Goal: Task Accomplishment & Management: Manage account settings

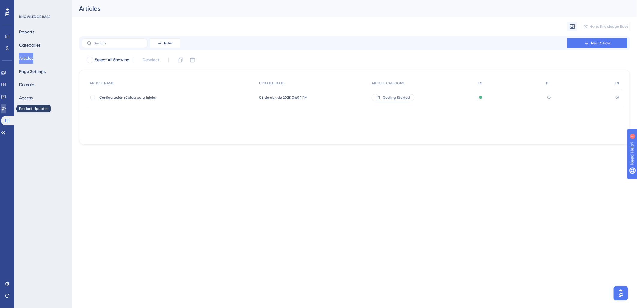
click at [6, 107] on icon at bounding box center [3, 108] width 5 height 5
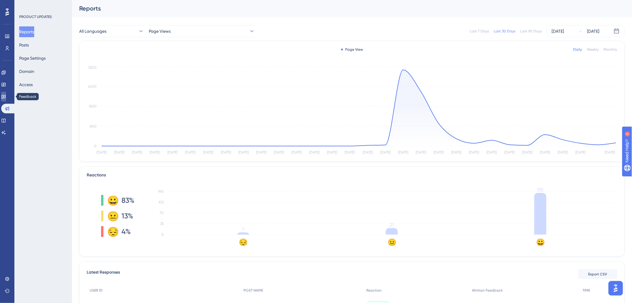
click at [6, 98] on icon at bounding box center [3, 96] width 5 height 5
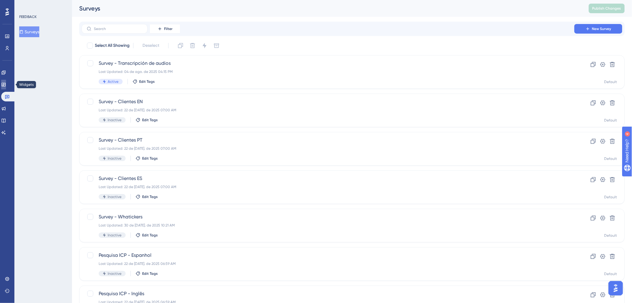
click at [6, 89] on link at bounding box center [3, 85] width 5 height 10
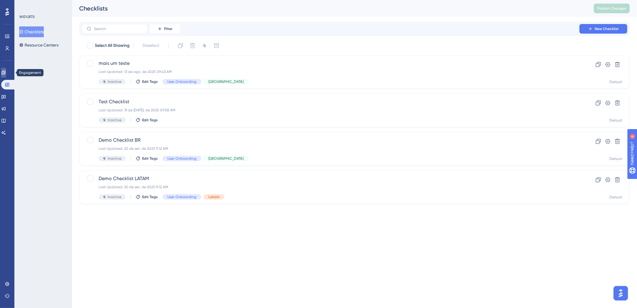
click at [6, 72] on icon at bounding box center [3, 72] width 5 height 5
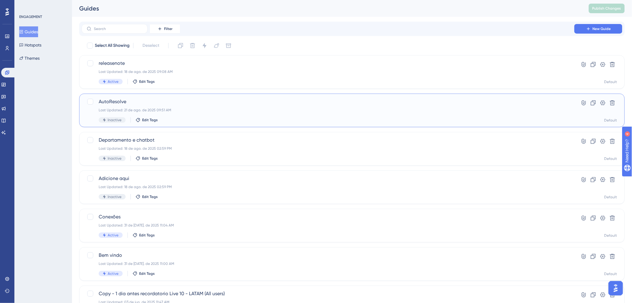
click at [277, 110] on div "Last Updated: 21 de ago. de 2025 09:51 AM" at bounding box center [328, 110] width 459 height 5
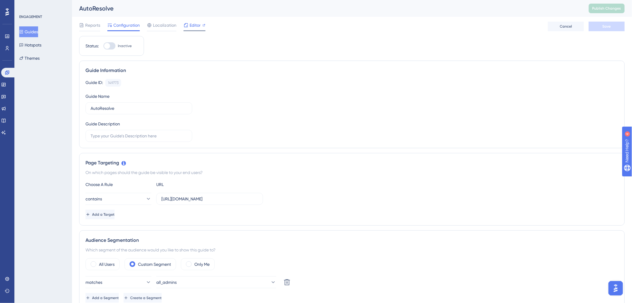
click at [197, 28] on span "Editor" at bounding box center [195, 25] width 11 height 7
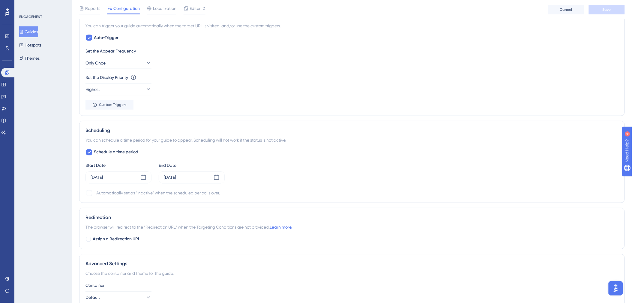
scroll to position [311, 0]
click at [142, 177] on icon at bounding box center [143, 177] width 6 height 6
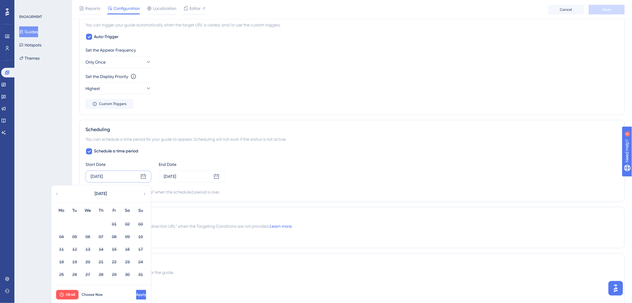
click at [144, 178] on icon at bounding box center [143, 177] width 6 height 6
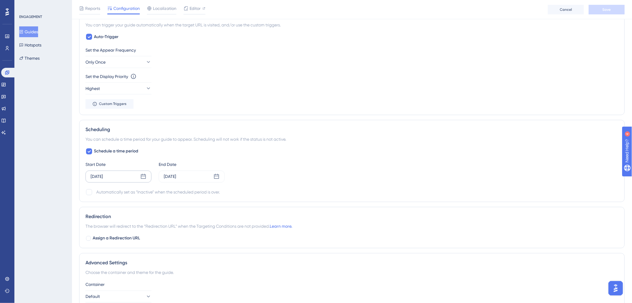
click at [144, 178] on icon at bounding box center [143, 177] width 6 height 6
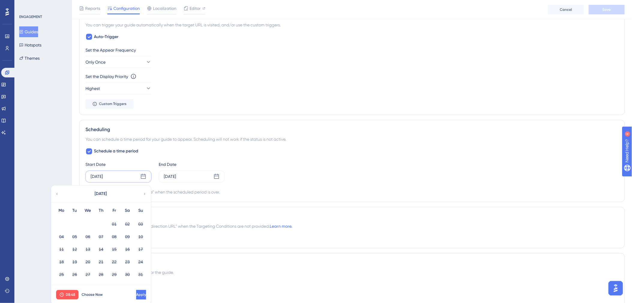
click at [144, 178] on icon at bounding box center [143, 177] width 6 height 6
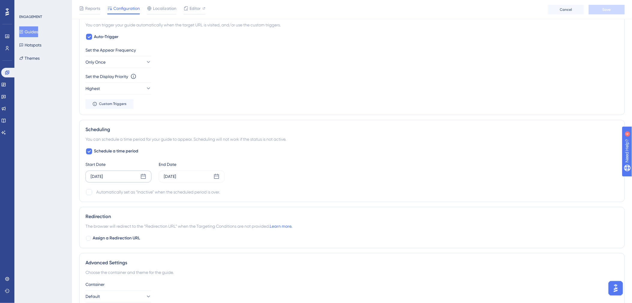
click at [144, 178] on icon at bounding box center [143, 177] width 6 height 6
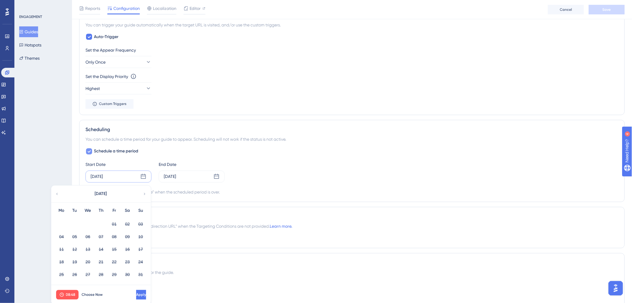
click at [105, 149] on span "Schedule a time period" at bounding box center [116, 151] width 44 height 7
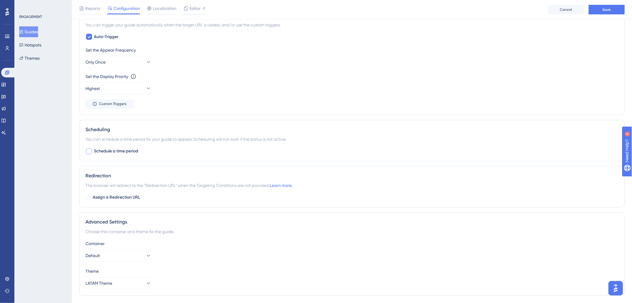
click at [122, 149] on span "Schedule a time period" at bounding box center [116, 151] width 44 height 7
checkbox input "true"
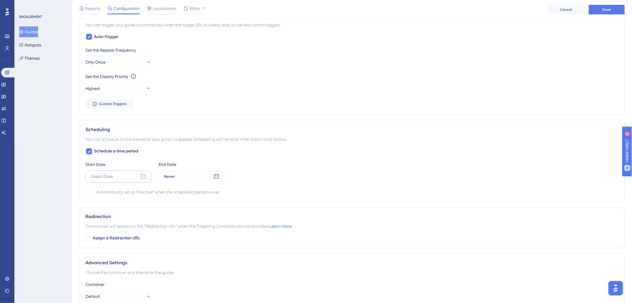
click at [140, 176] on icon at bounding box center [143, 177] width 6 height 6
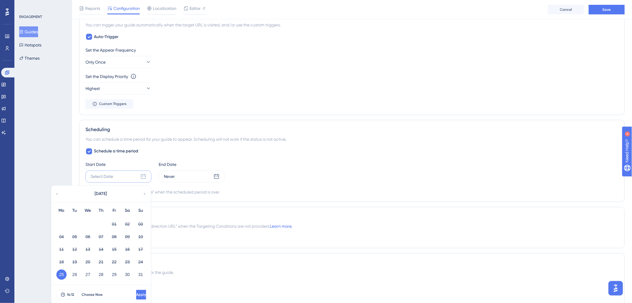
click at [64, 276] on button "25" at bounding box center [61, 275] width 10 height 10
click at [60, 276] on button "25" at bounding box center [61, 275] width 10 height 10
click at [71, 294] on span "14:12" at bounding box center [70, 295] width 7 height 5
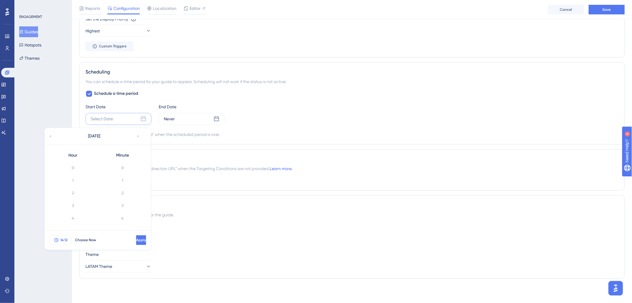
scroll to position [125, 0]
click at [136, 242] on span "Apply" at bounding box center [141, 240] width 10 height 5
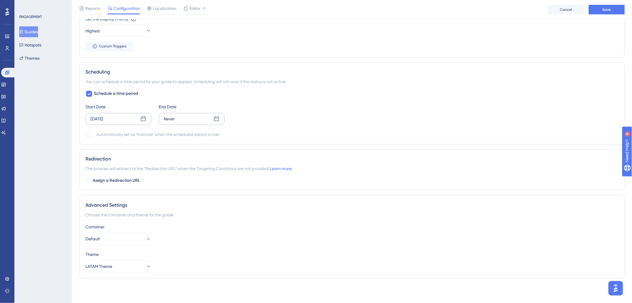
click at [181, 115] on div "Never" at bounding box center [192, 119] width 66 height 12
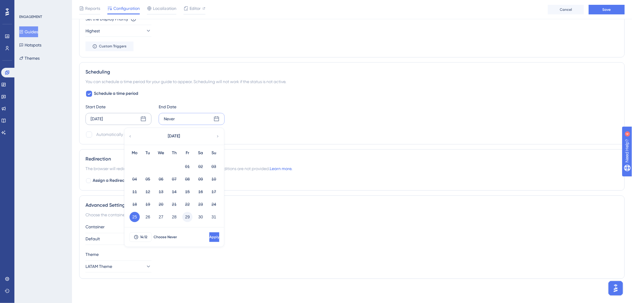
click at [188, 217] on button "29" at bounding box center [187, 217] width 10 height 10
click at [147, 234] on button "14:12" at bounding box center [140, 238] width 23 height 10
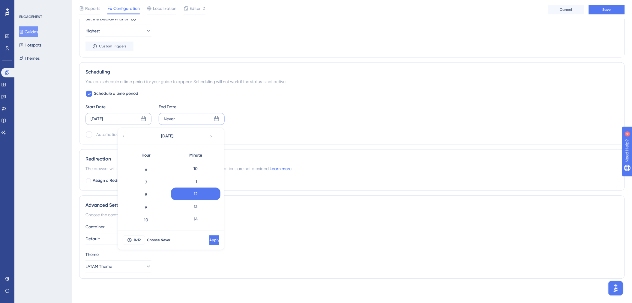
scroll to position [62, 0]
click at [147, 215] on div "9" at bounding box center [147, 220] width 50 height 13
click at [198, 170] on div "0" at bounding box center [196, 168] width 50 height 13
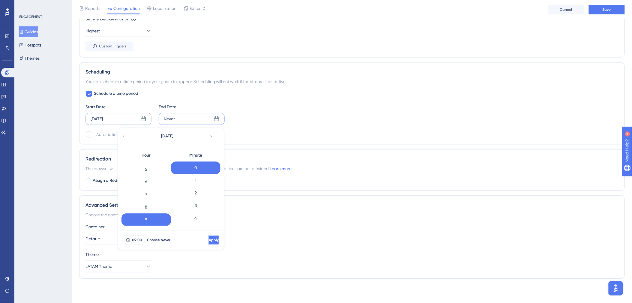
click at [209, 241] on span "Apply" at bounding box center [214, 240] width 10 height 5
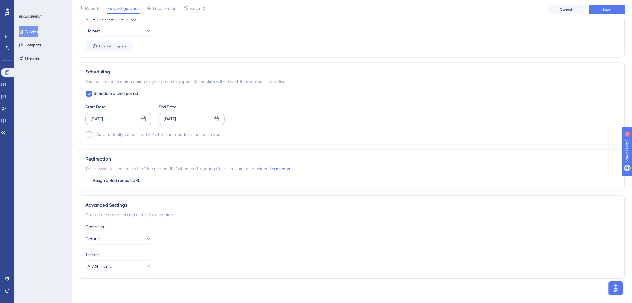
click at [92, 133] on div at bounding box center [89, 134] width 7 height 7
click at [89, 134] on icon at bounding box center [89, 134] width 4 height 5
click at [143, 134] on div "Automatically set as “Inactive” when the scheduled period is over." at bounding box center [158, 134] width 124 height 7
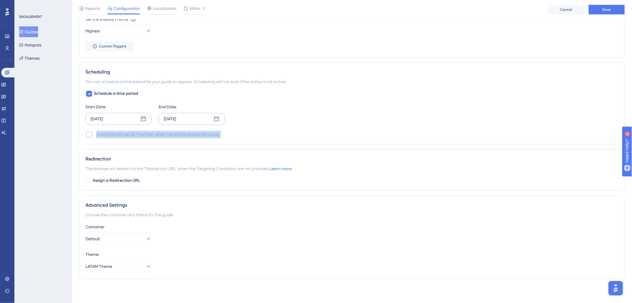
drag, startPoint x: 143, startPoint y: 134, endPoint x: 126, endPoint y: 136, distance: 17.0
click at [126, 136] on div "Automatically set as “Inactive” when the scheduled period is over." at bounding box center [158, 134] width 124 height 7
drag, startPoint x: 126, startPoint y: 136, endPoint x: 122, endPoint y: 130, distance: 7.2
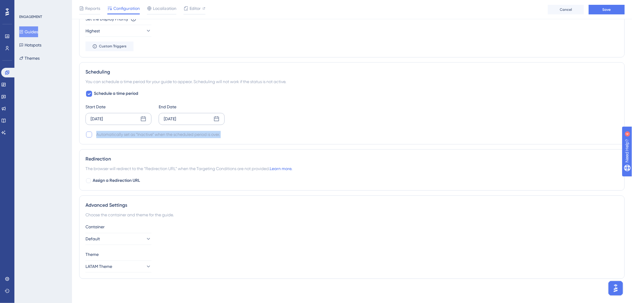
click at [92, 135] on label at bounding box center [90, 134] width 8 height 7
checkbox input "true"
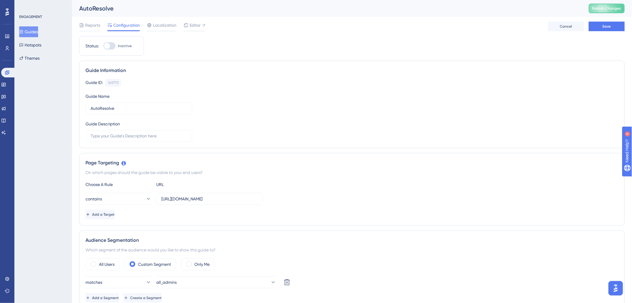
click at [114, 44] on div at bounding box center [110, 45] width 12 height 7
click at [104, 46] on input "Inactive" at bounding box center [103, 46] width 0 height 0
checkbox input "true"
click at [613, 29] on button "Save" at bounding box center [607, 27] width 36 height 10
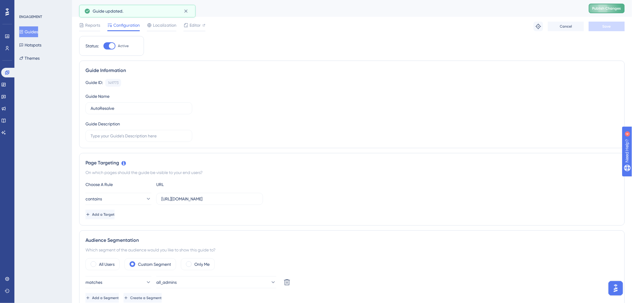
click at [616, 9] on span "Publish Changes" at bounding box center [607, 8] width 29 height 5
